Goal: Obtain resource: Download file/media

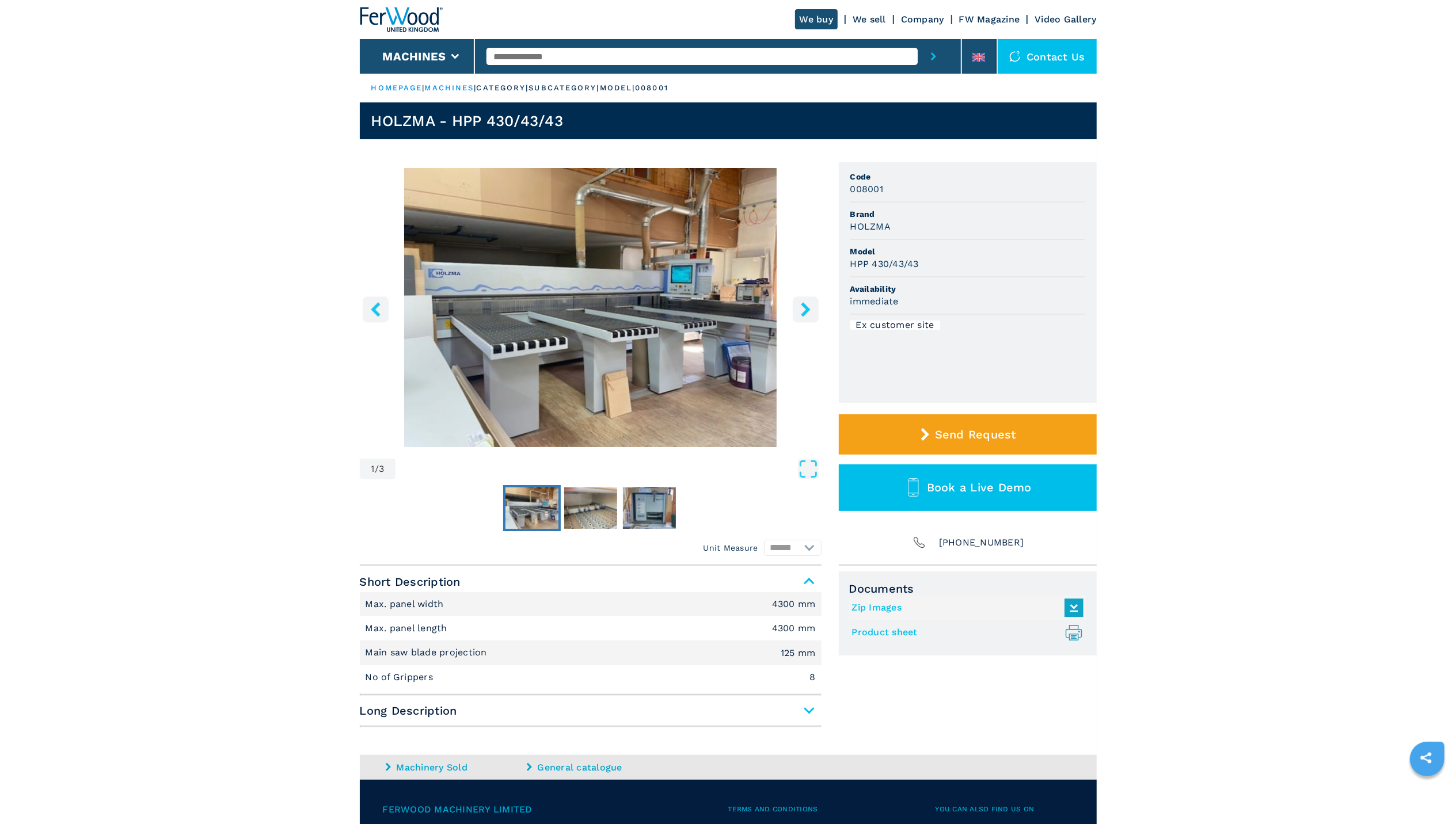
click at [740, 257] on img "Go to Slide 1" at bounding box center [590, 308] width 462 height 279
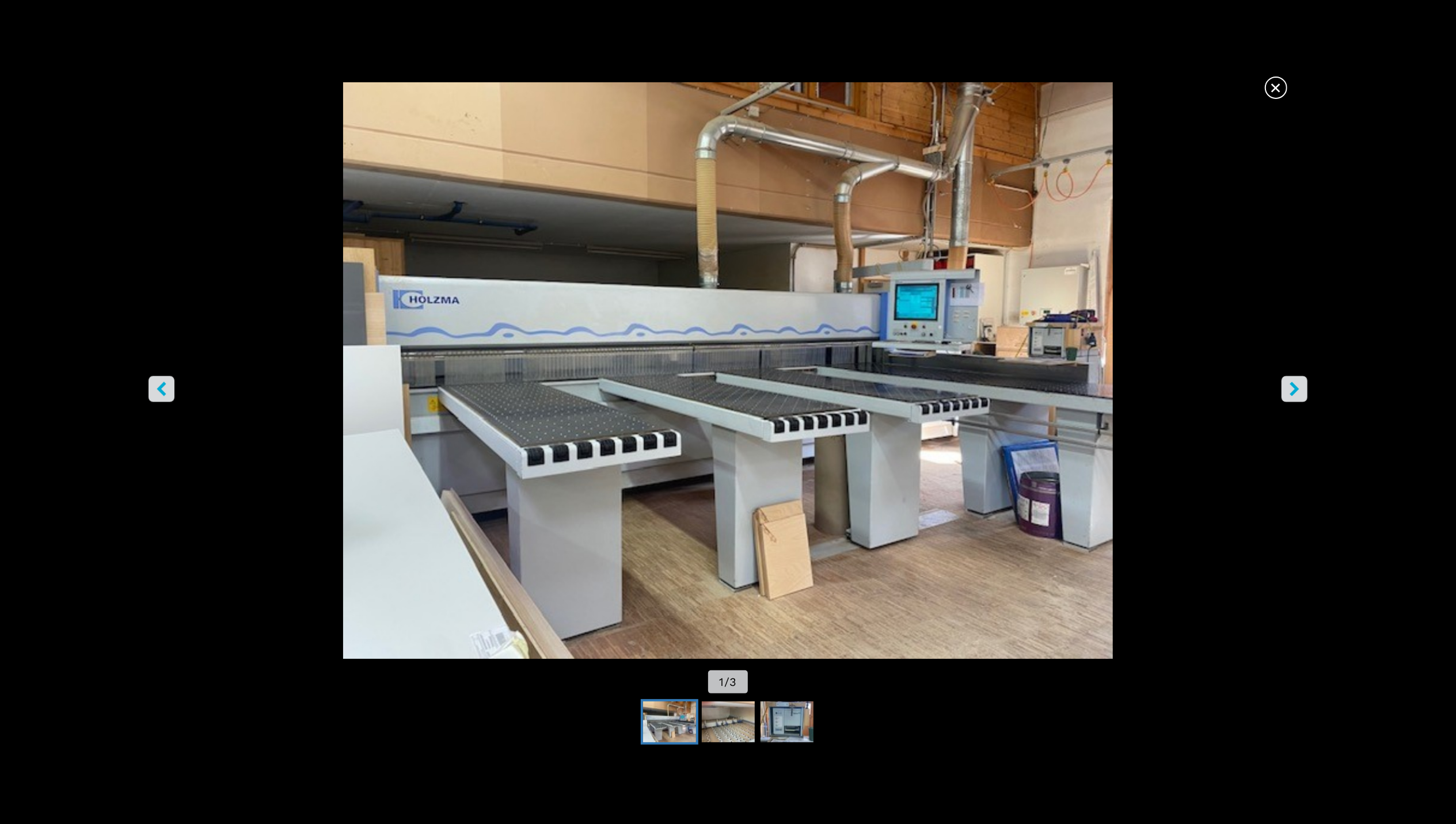
click at [740, 257] on div "× 1 / 3" at bounding box center [728, 412] width 1456 height 824
click at [1277, 84] on span "×" at bounding box center [1275, 85] width 20 height 20
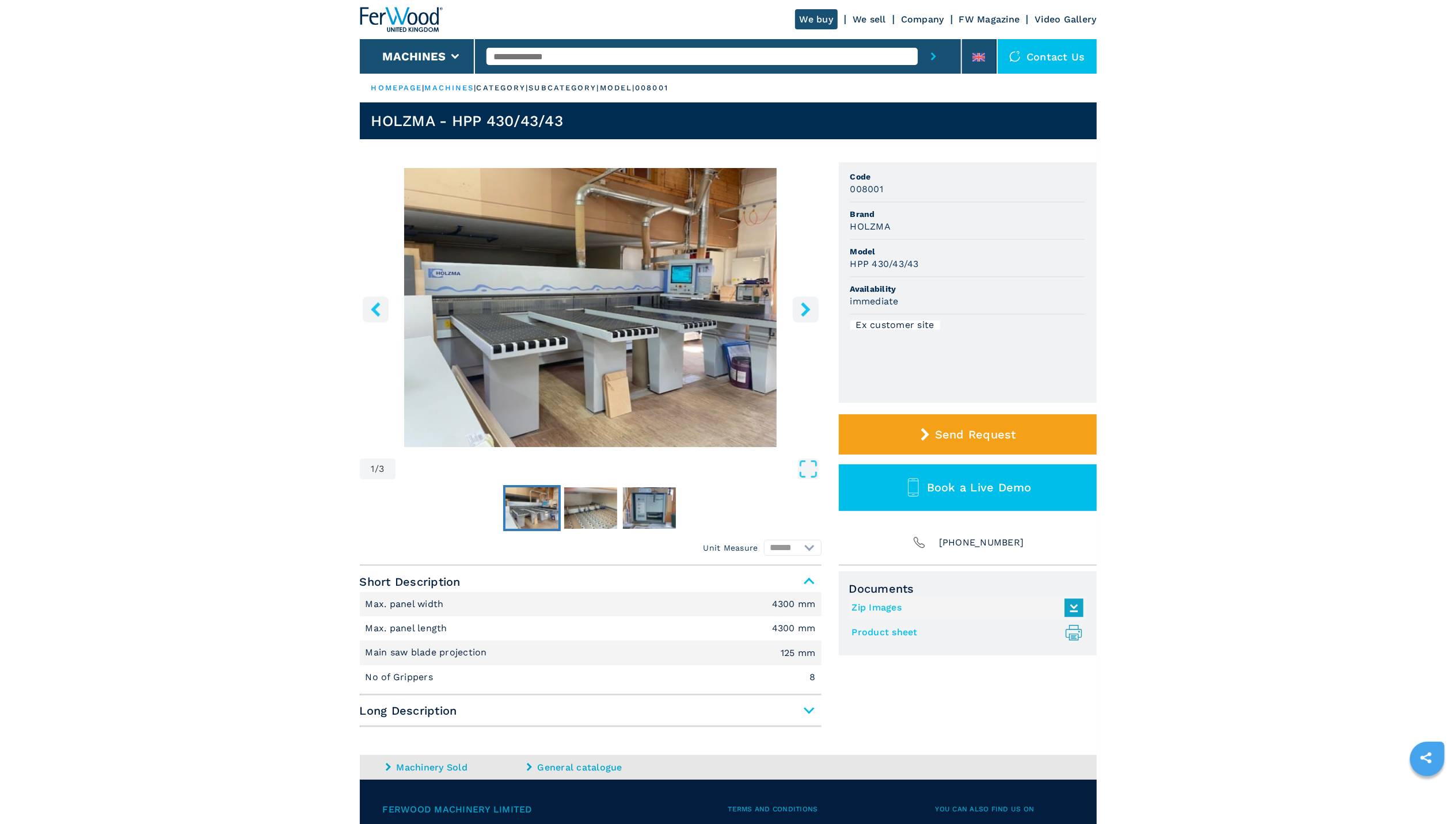
click at [910, 631] on link "Product sheet .prefix__st0{stroke-linecap:round;stroke-linejoin:round}.prefix__…" at bounding box center [965, 633] width 226 height 19
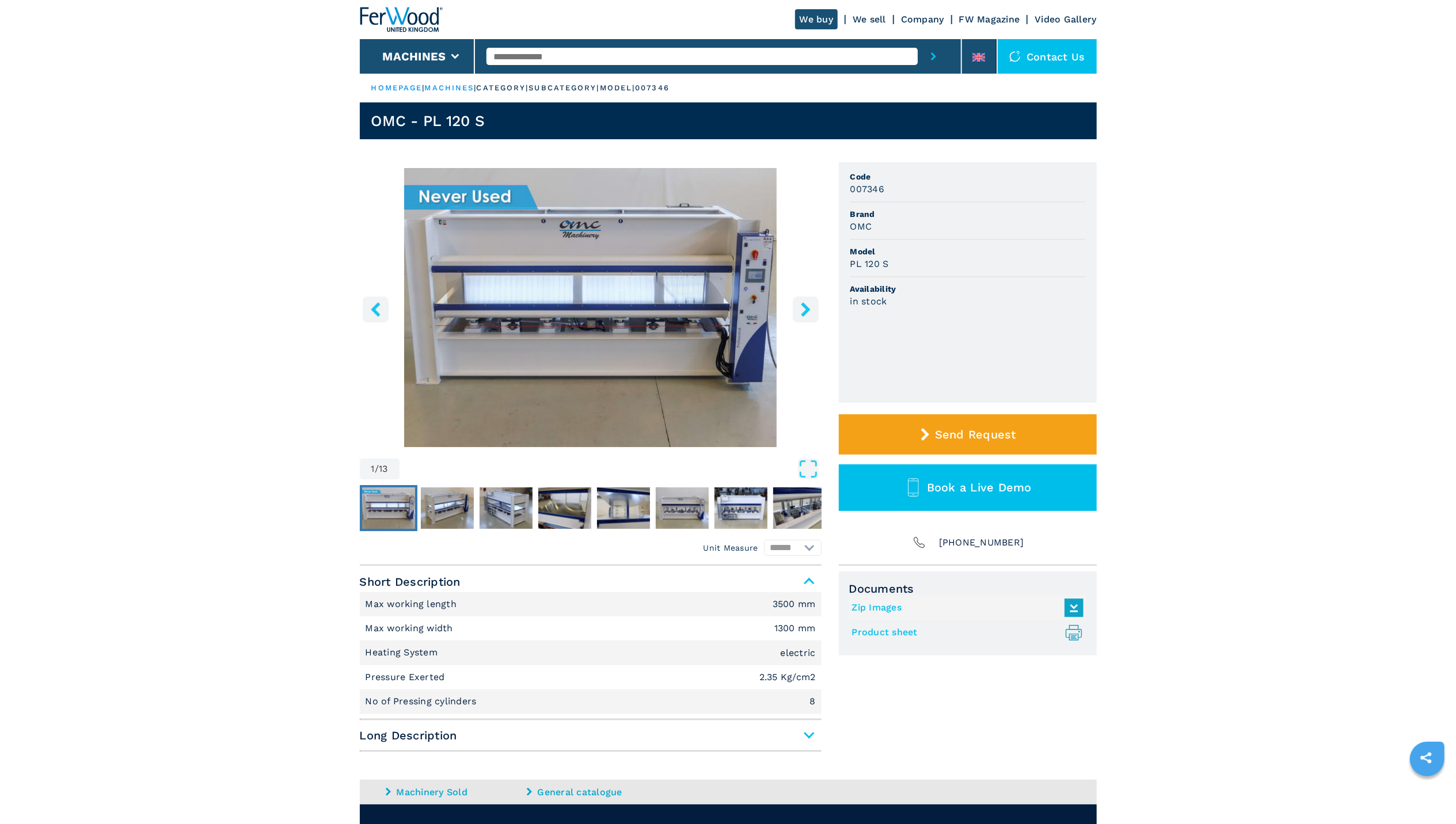
click at [587, 318] on img "Go to Slide 1" at bounding box center [590, 308] width 462 height 279
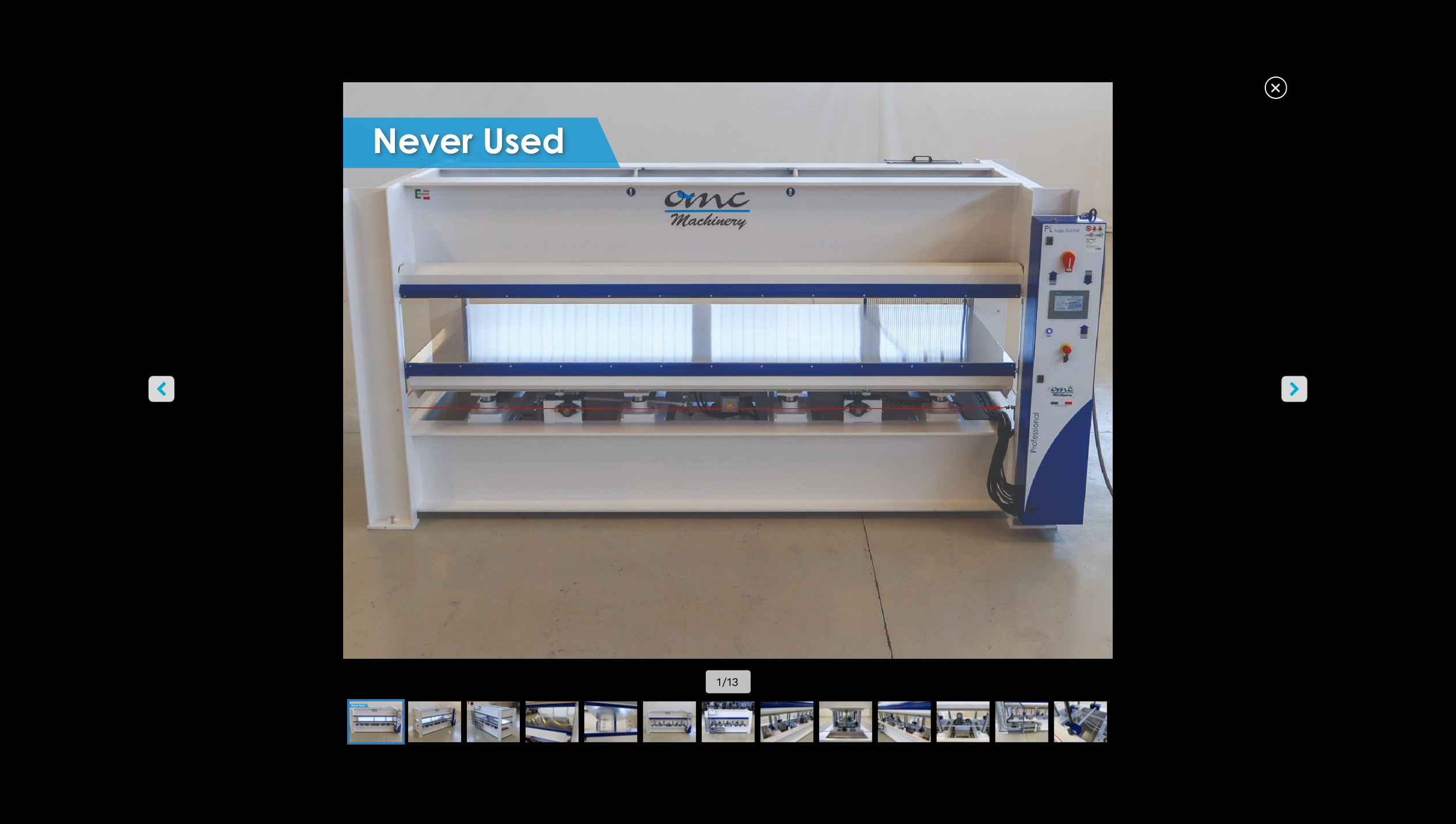
click at [587, 318] on div "Go to Slide 1" at bounding box center [728, 370] width 1456 height 577
